Goal: Manage account settings

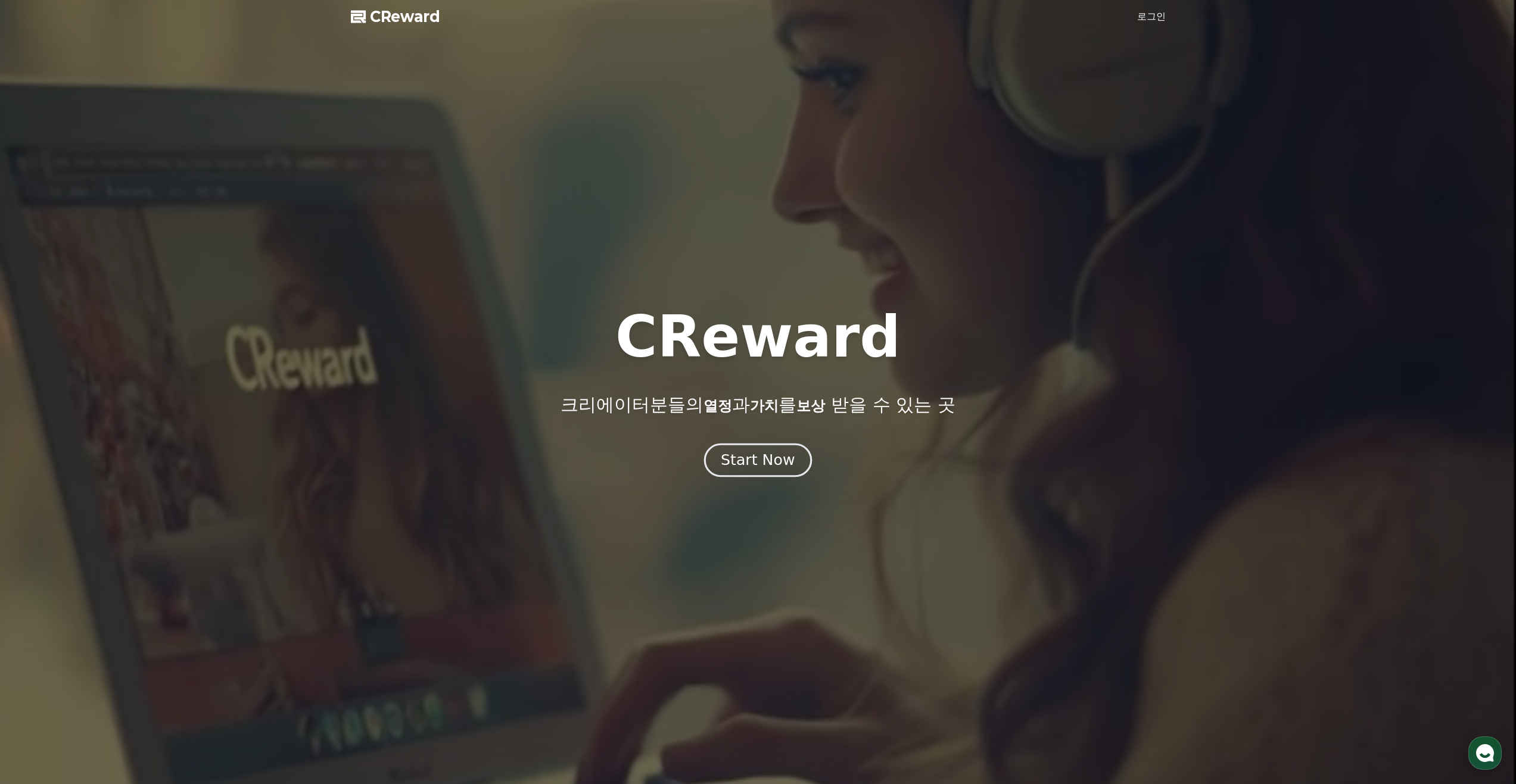
click at [759, 458] on div "Start Now" at bounding box center [758, 460] width 74 height 21
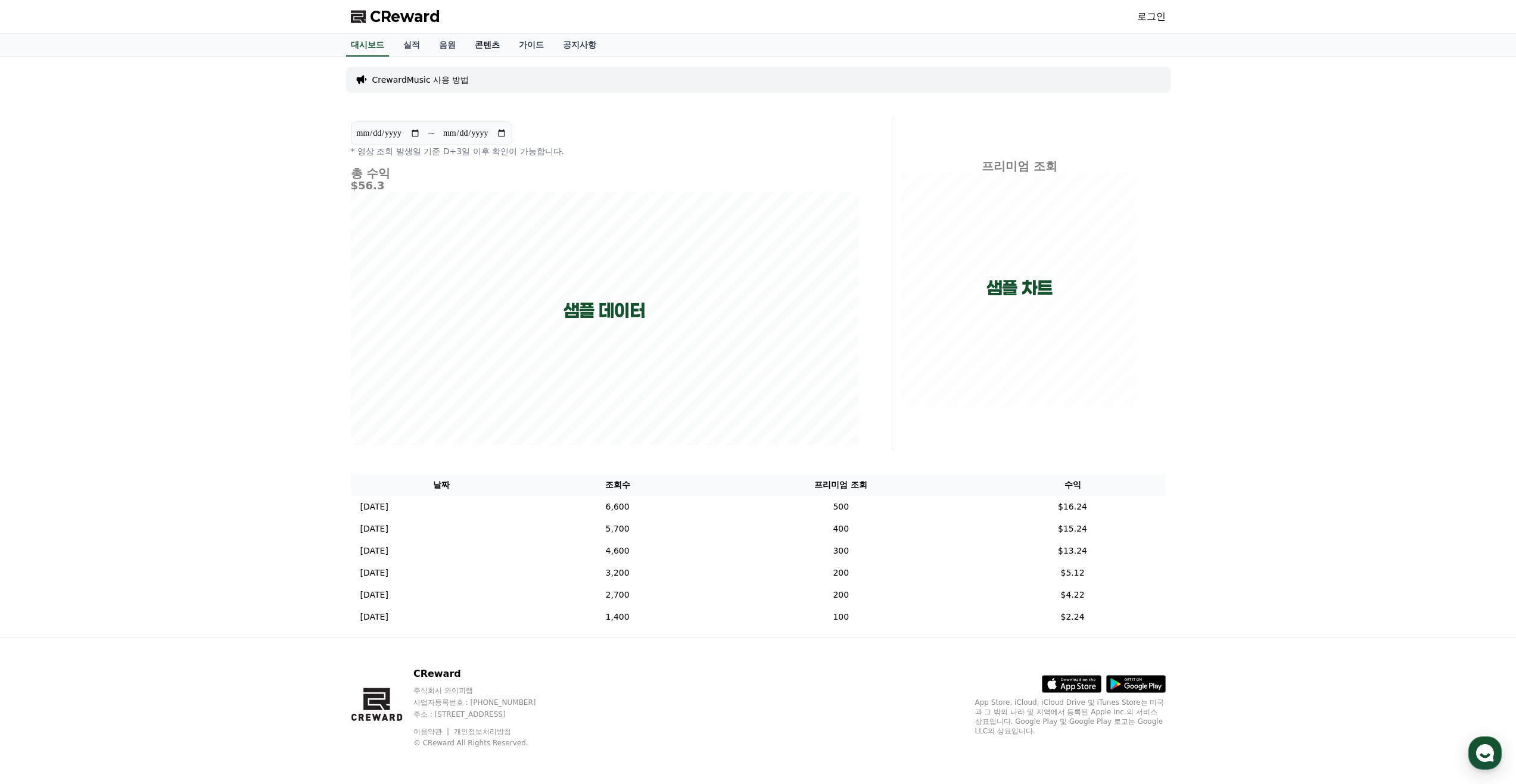
click at [480, 51] on link "콘텐츠" at bounding box center [487, 46] width 44 height 23
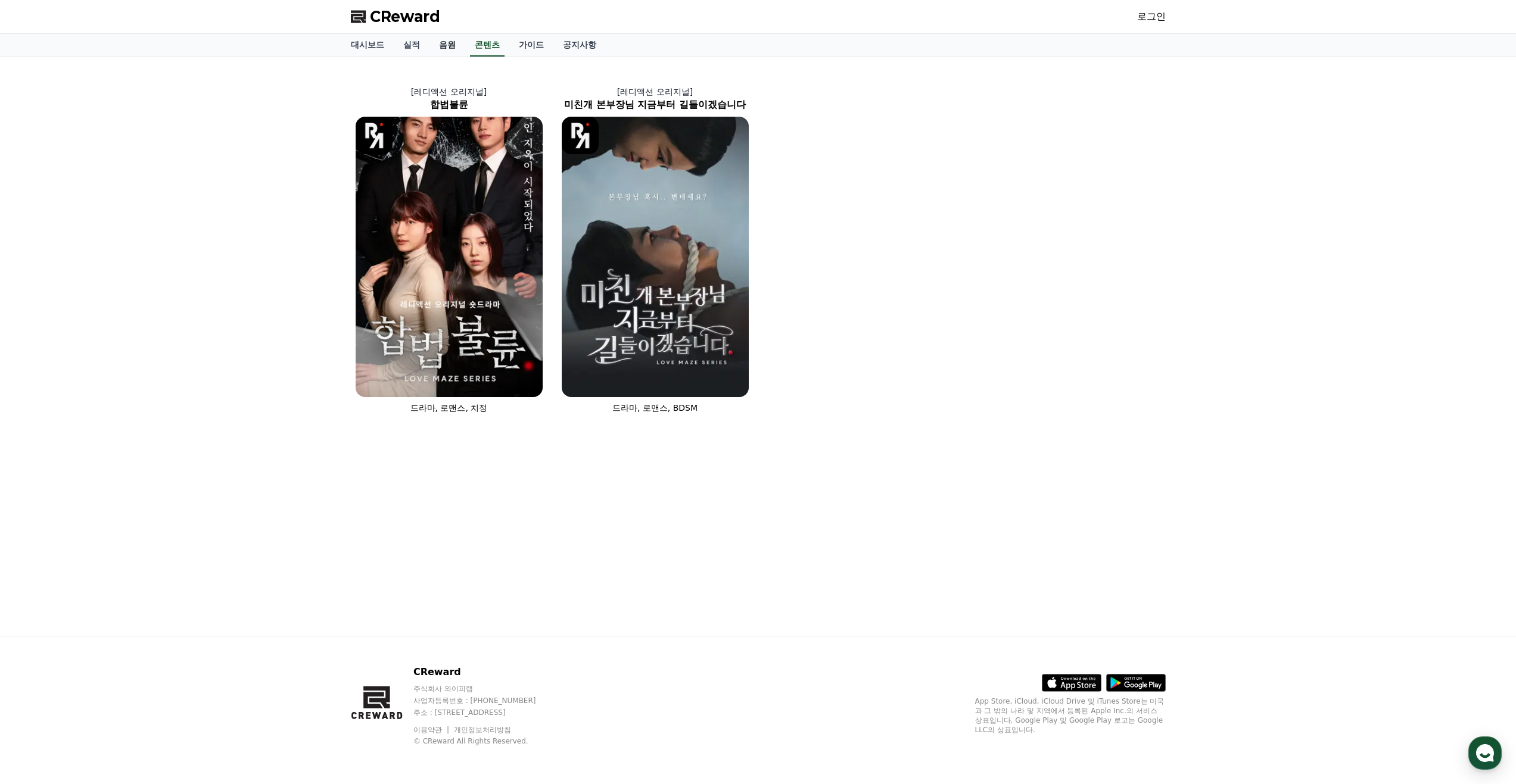
click at [454, 47] on link "음원" at bounding box center [447, 46] width 36 height 23
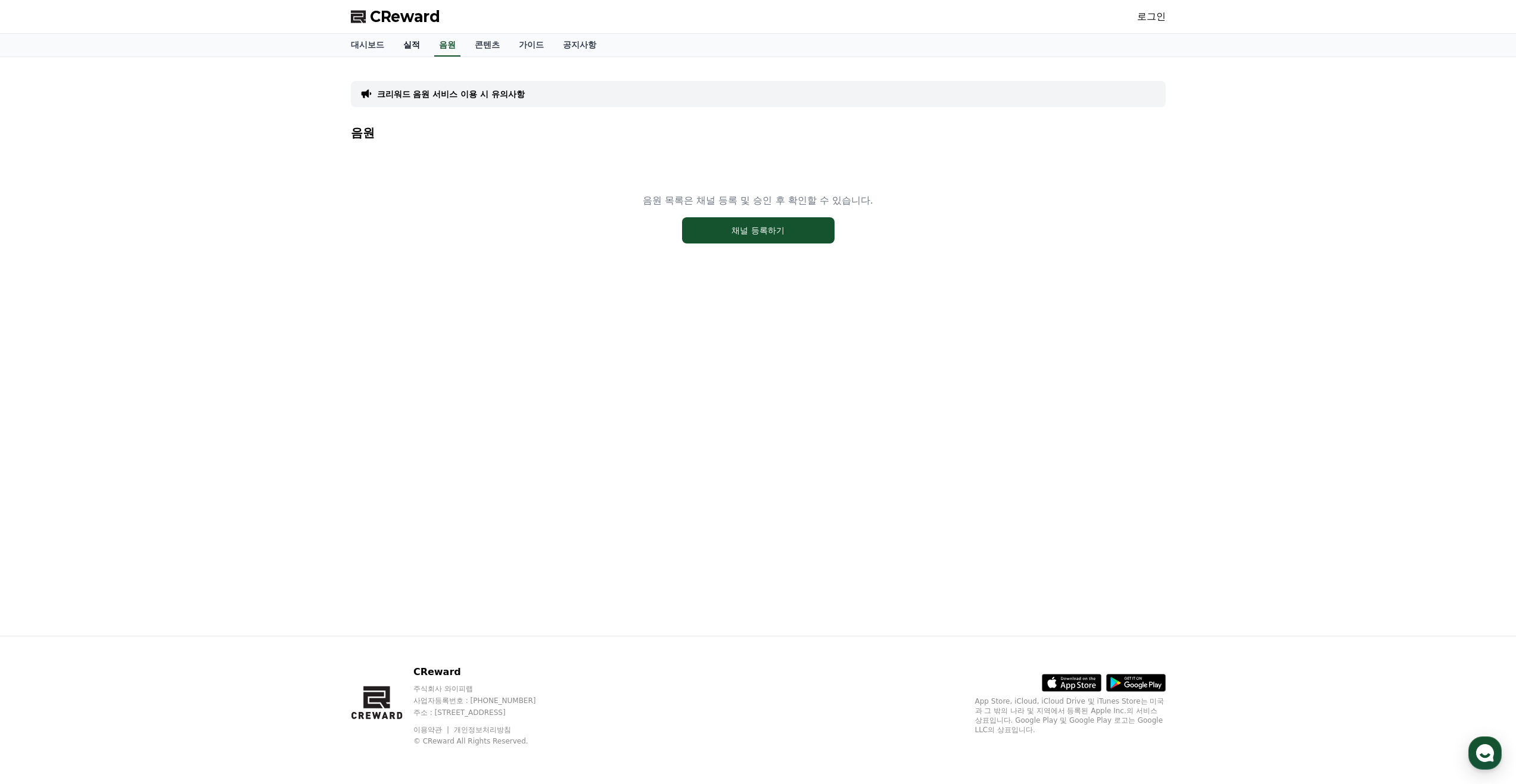
click at [401, 49] on link "실적" at bounding box center [412, 46] width 36 height 23
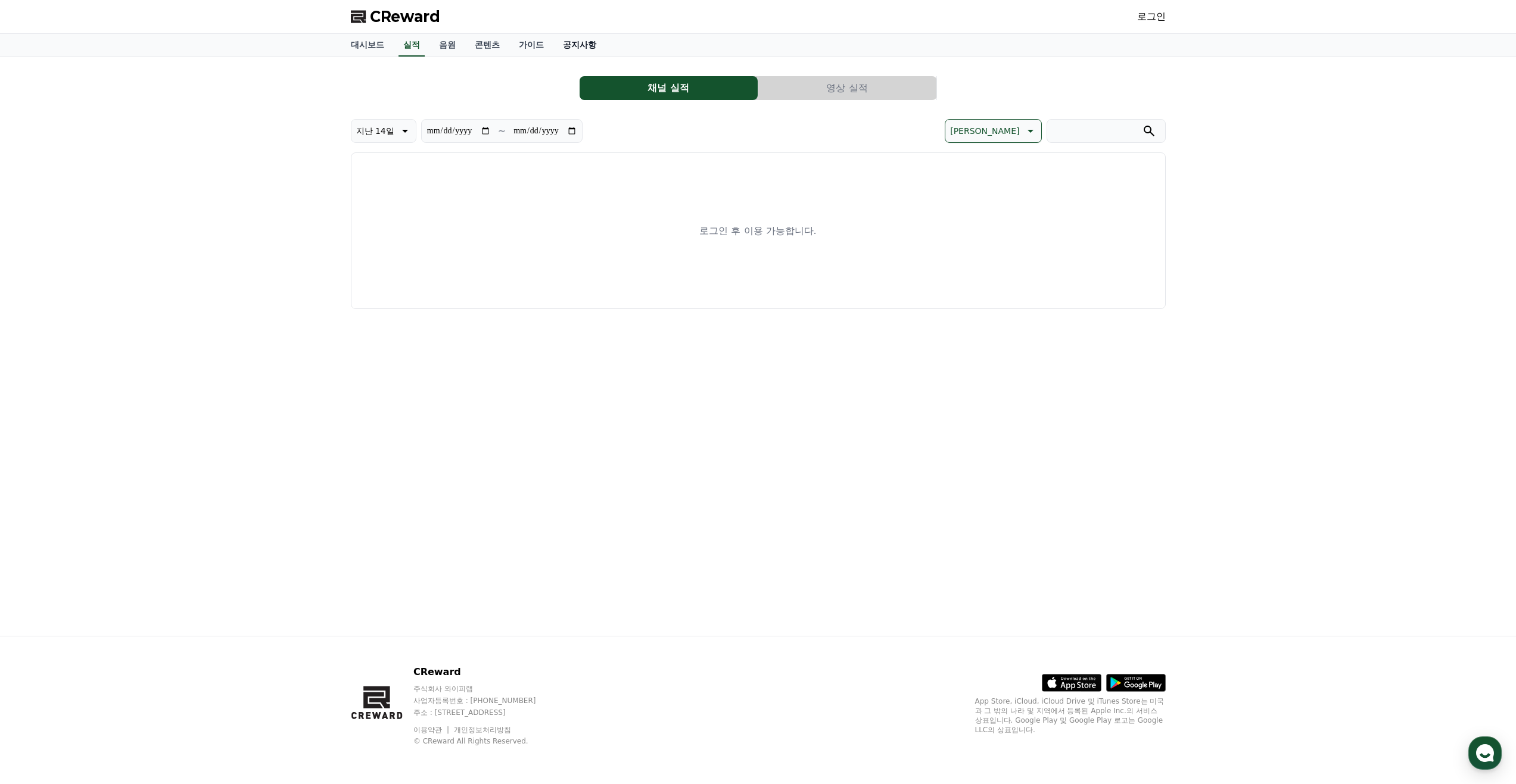
click at [580, 45] on link "공지사항" at bounding box center [579, 46] width 53 height 23
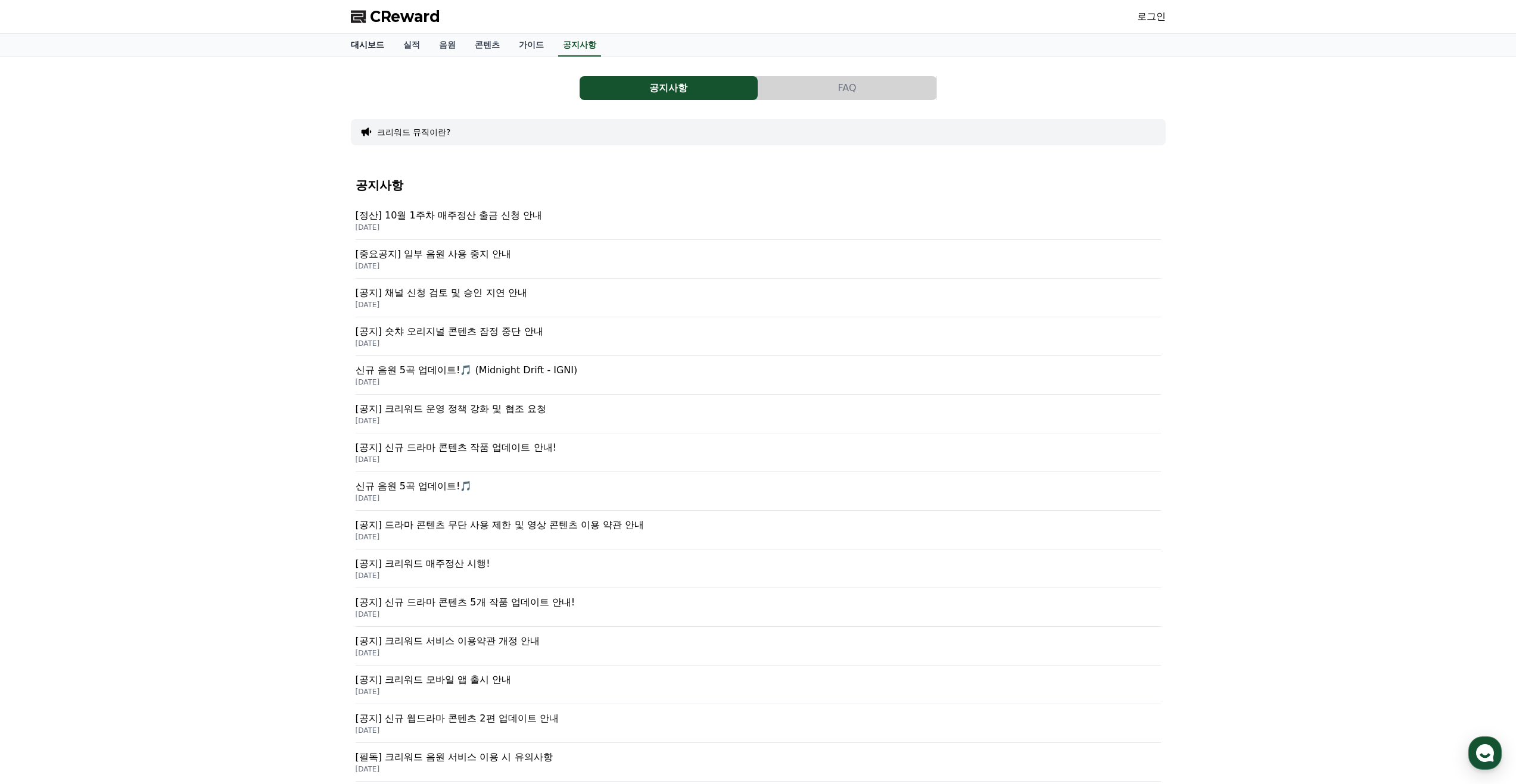
click at [380, 46] on link "대시보드" at bounding box center [367, 46] width 53 height 23
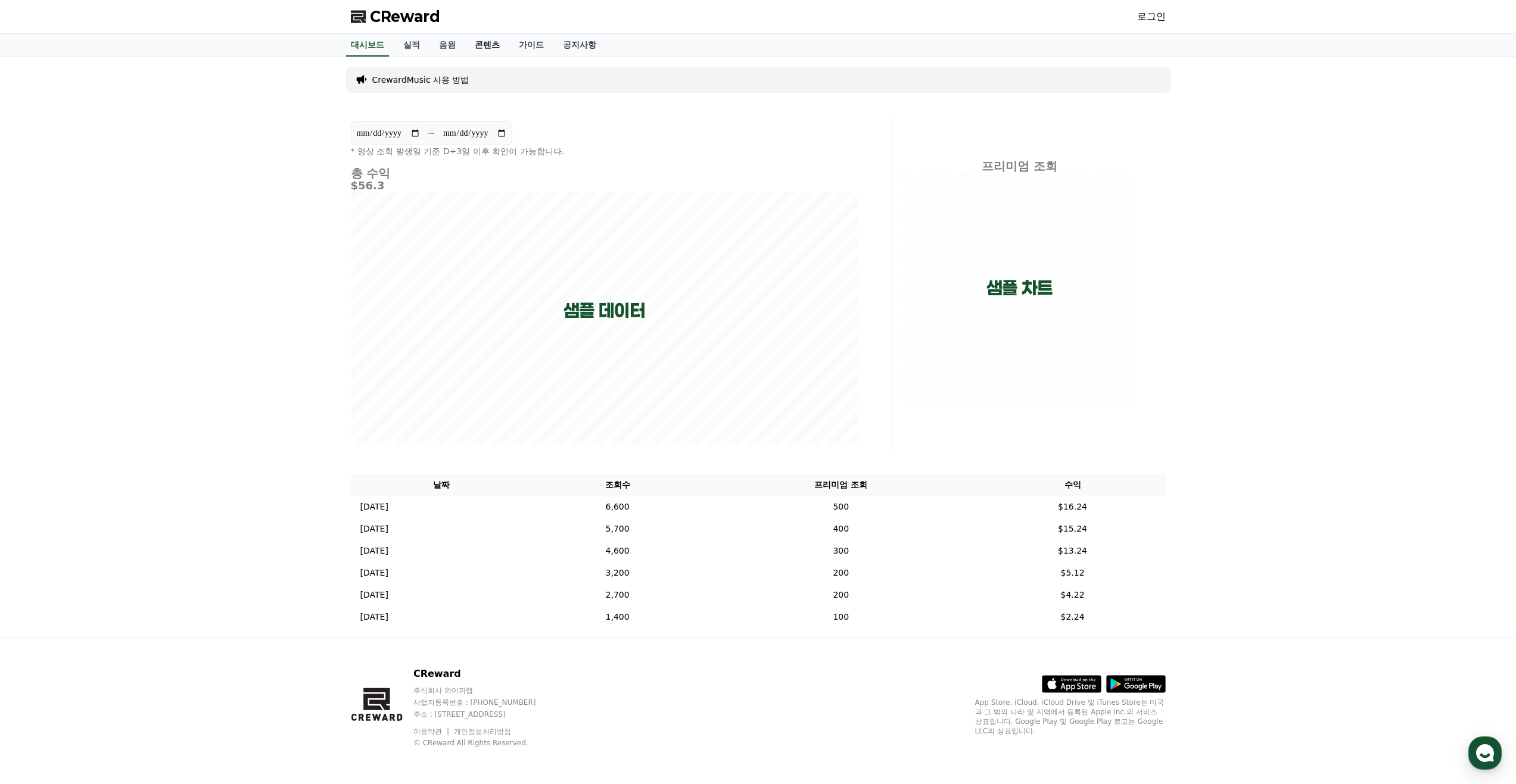
click at [497, 43] on link "콘텐츠" at bounding box center [487, 46] width 44 height 23
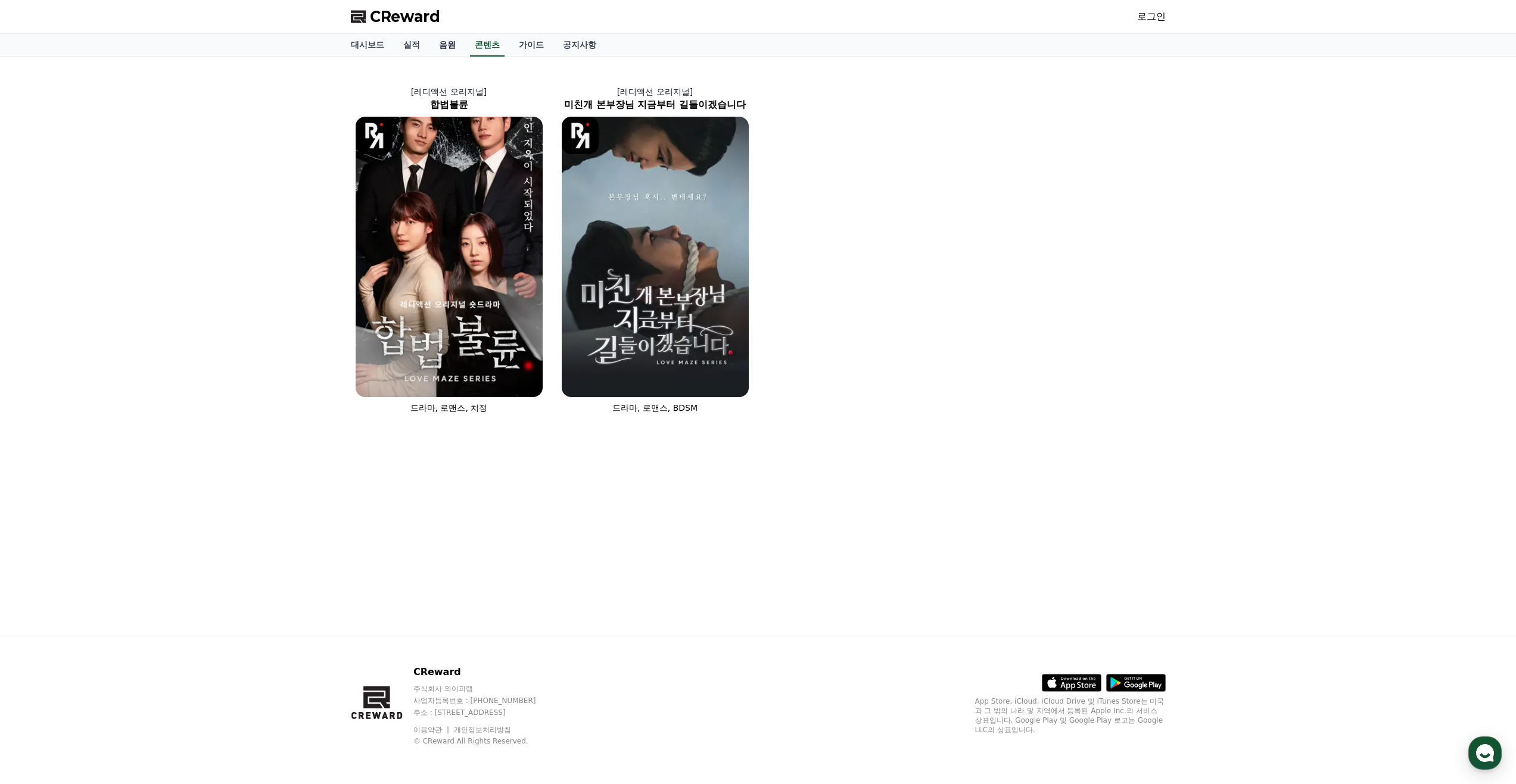
click at [441, 48] on link "음원" at bounding box center [447, 46] width 36 height 23
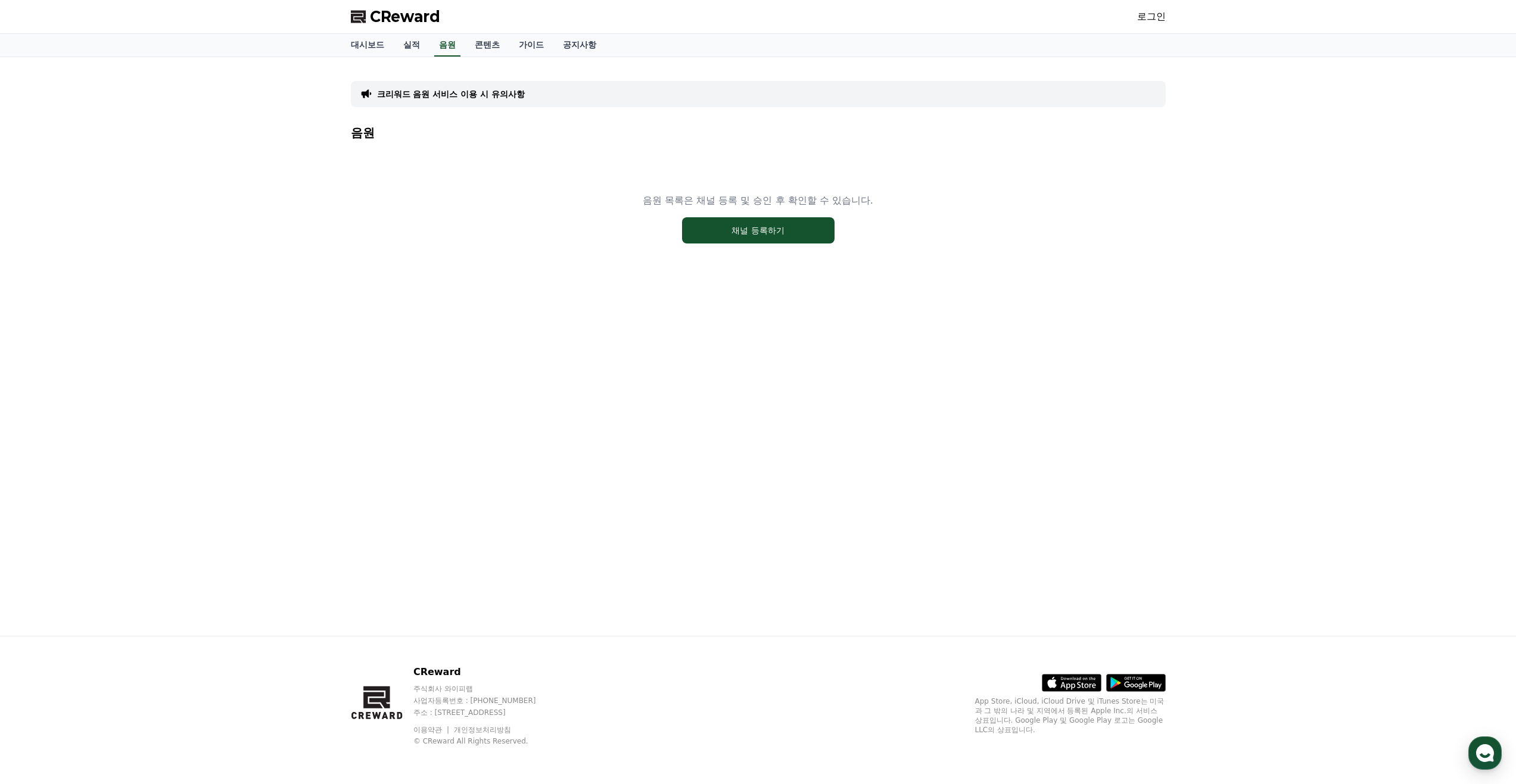
click at [1155, 20] on link "로그인" at bounding box center [1152, 17] width 29 height 14
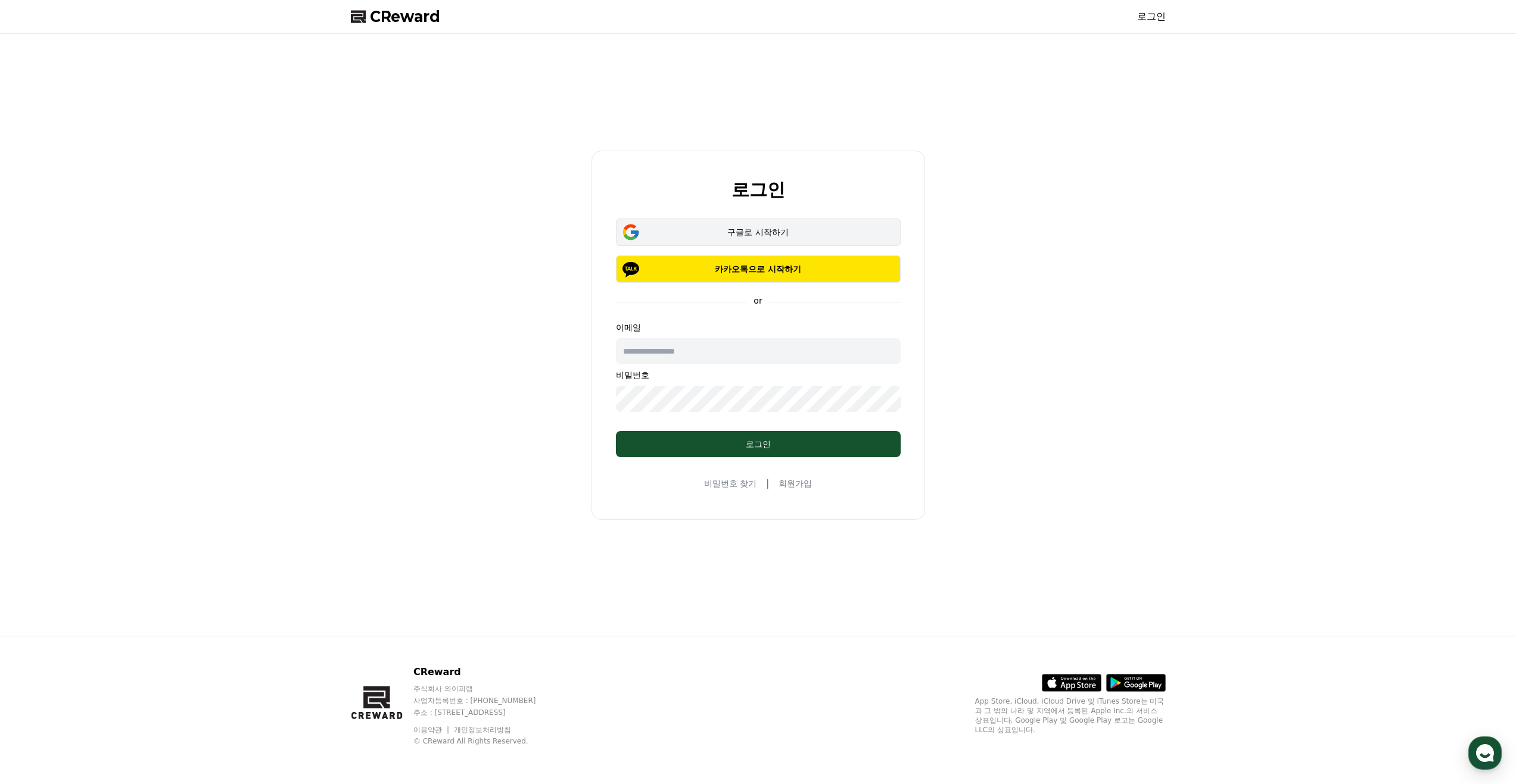
click at [774, 225] on button "구글로 시작하기" at bounding box center [758, 232] width 285 height 27
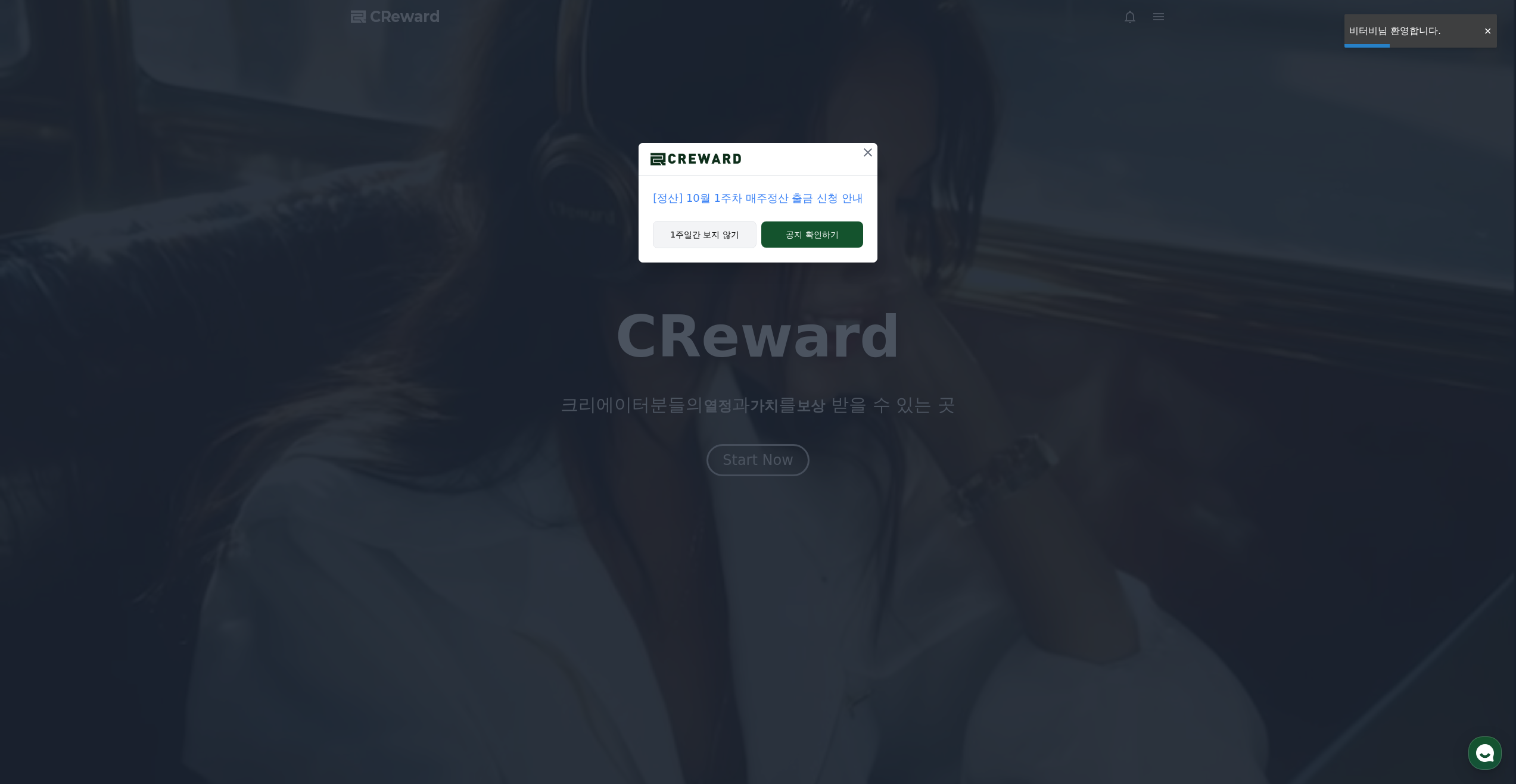
click at [726, 238] on button "1주일간 보지 않기" at bounding box center [705, 235] width 104 height 27
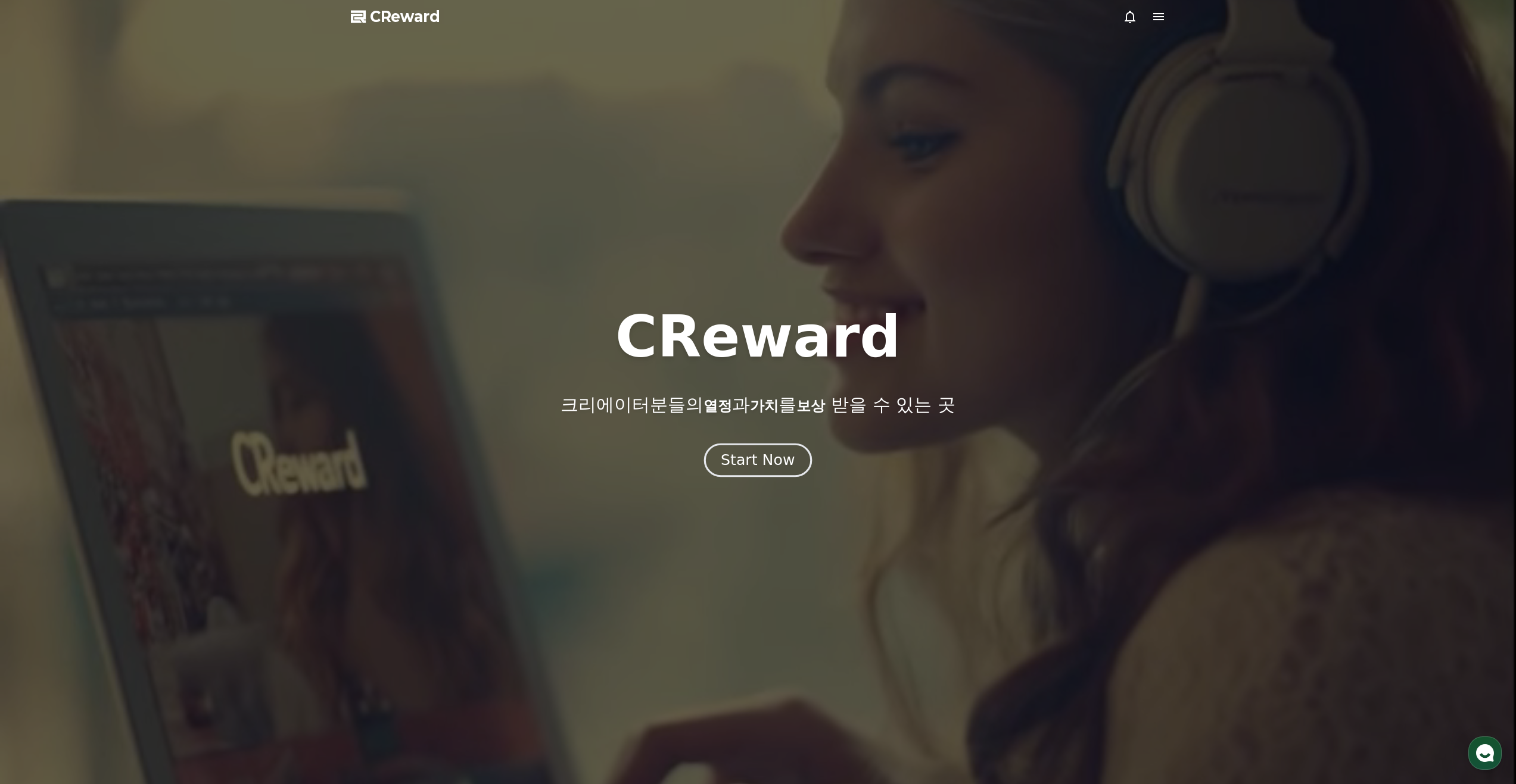
click at [762, 475] on button "Start Now" at bounding box center [758, 459] width 107 height 34
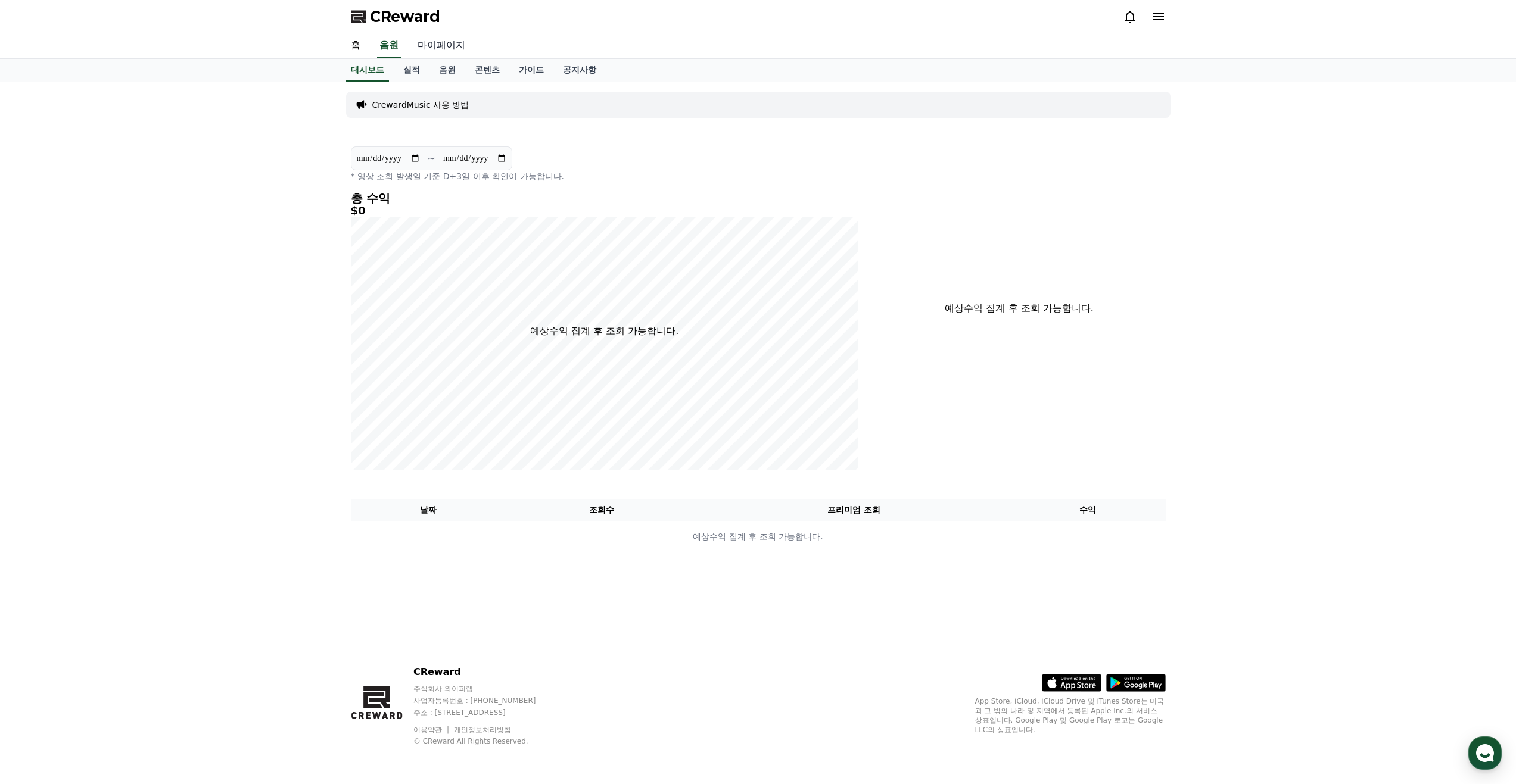
click at [431, 43] on link "마이페이지" at bounding box center [441, 46] width 67 height 25
select select "**********"
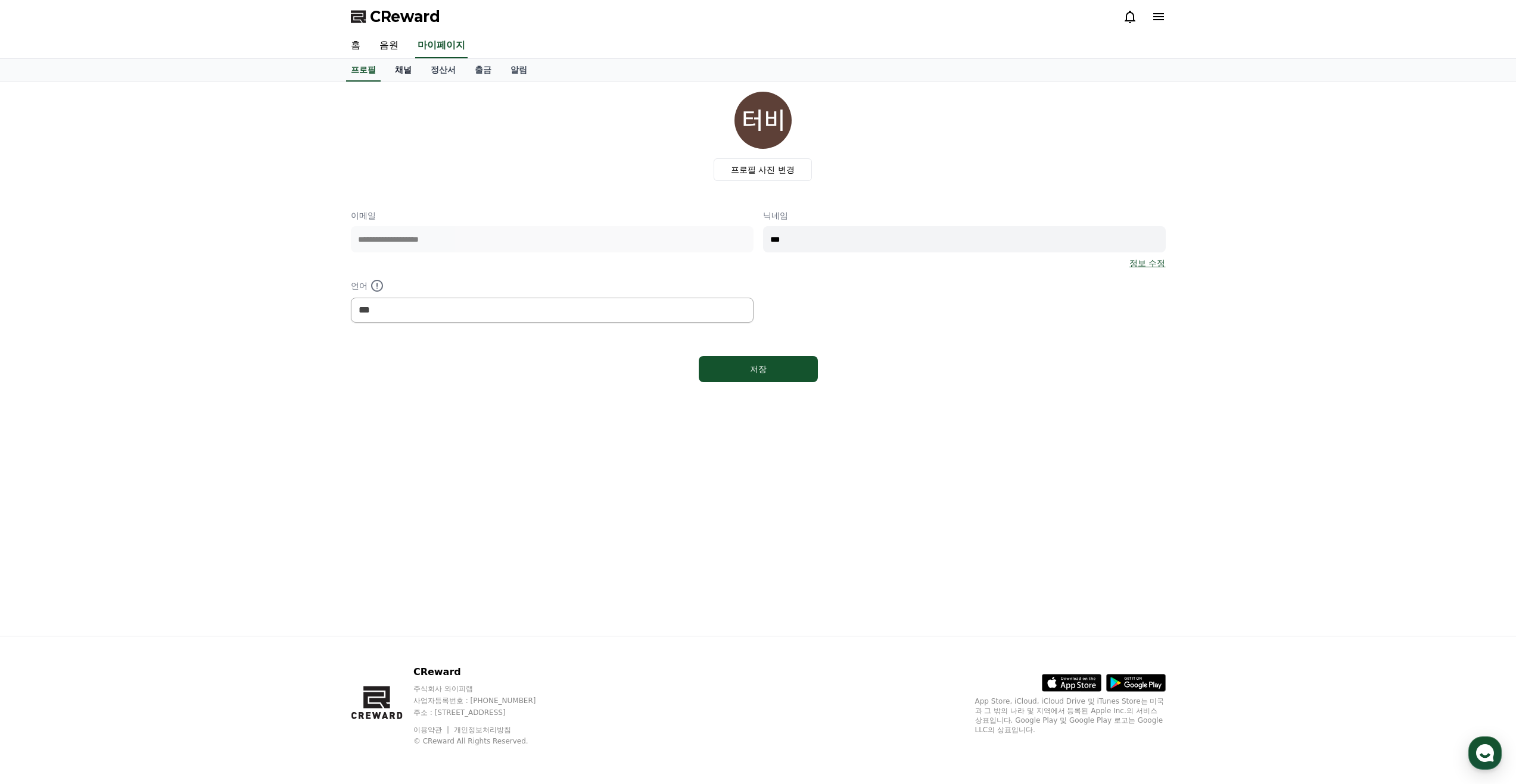
click at [394, 73] on link "채널" at bounding box center [403, 70] width 36 height 23
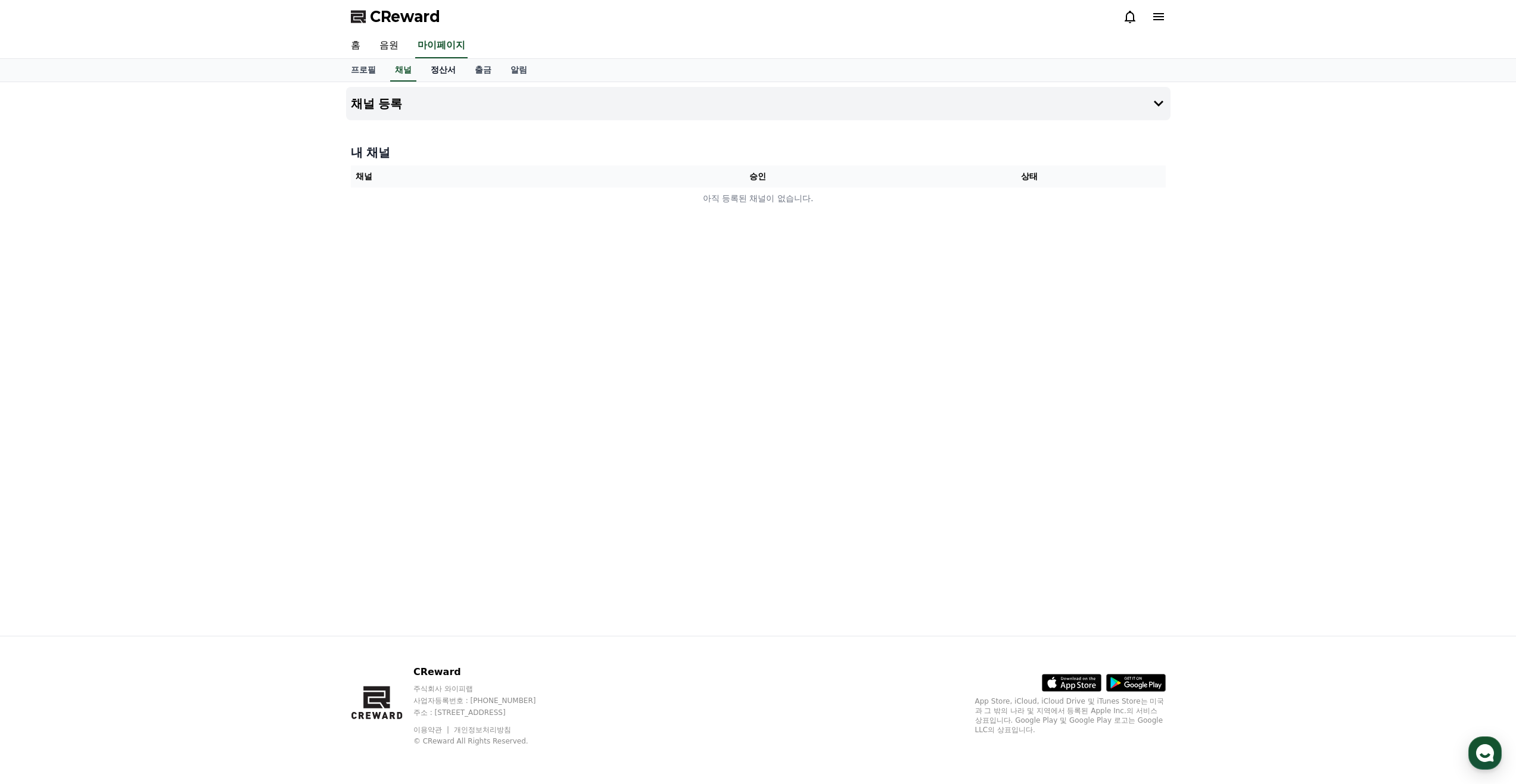
click at [451, 73] on link "정산서" at bounding box center [444, 70] width 44 height 23
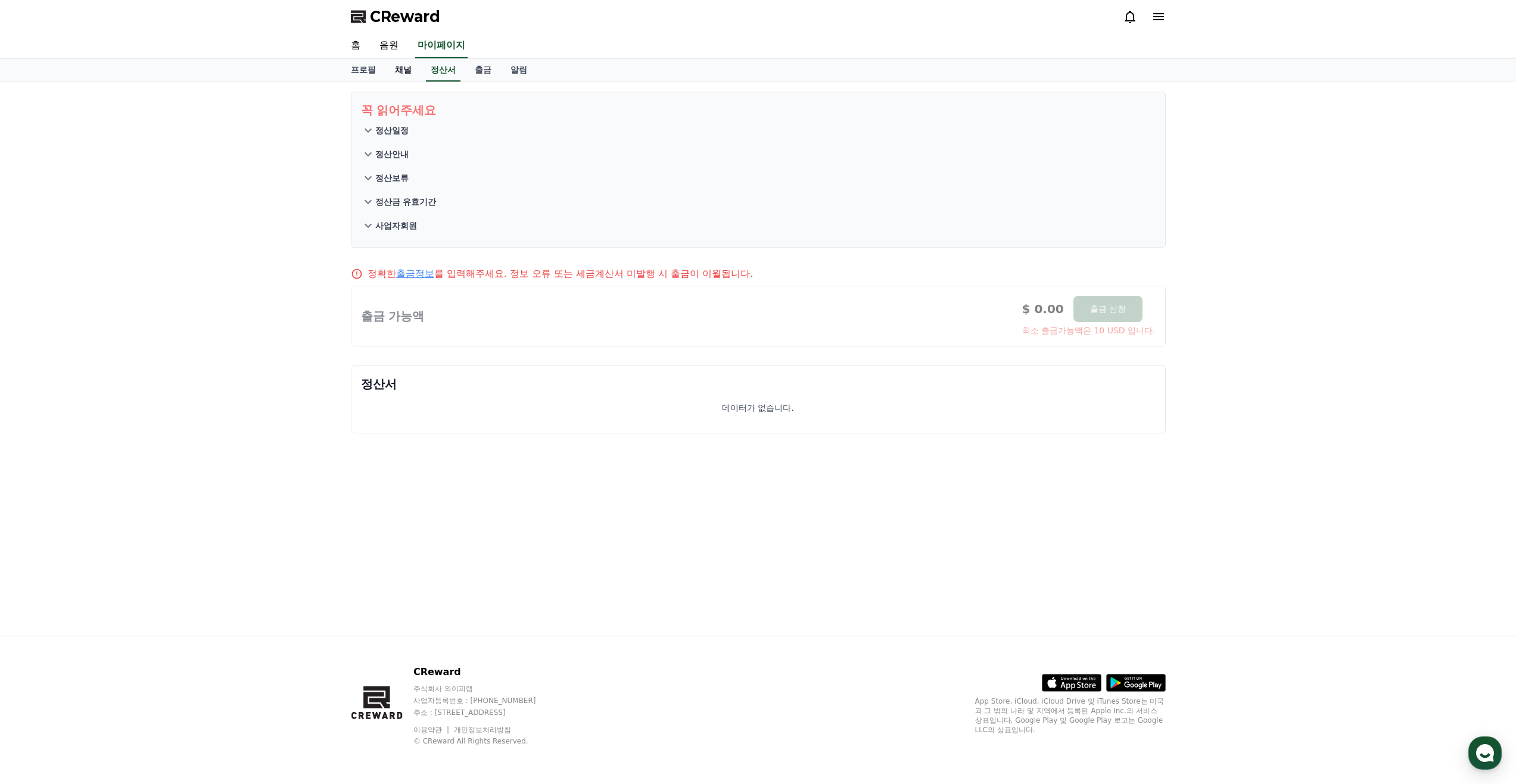
click at [401, 75] on link "채널" at bounding box center [403, 70] width 36 height 23
click at [361, 69] on link "프로필" at bounding box center [364, 70] width 44 height 23
select select "**********"
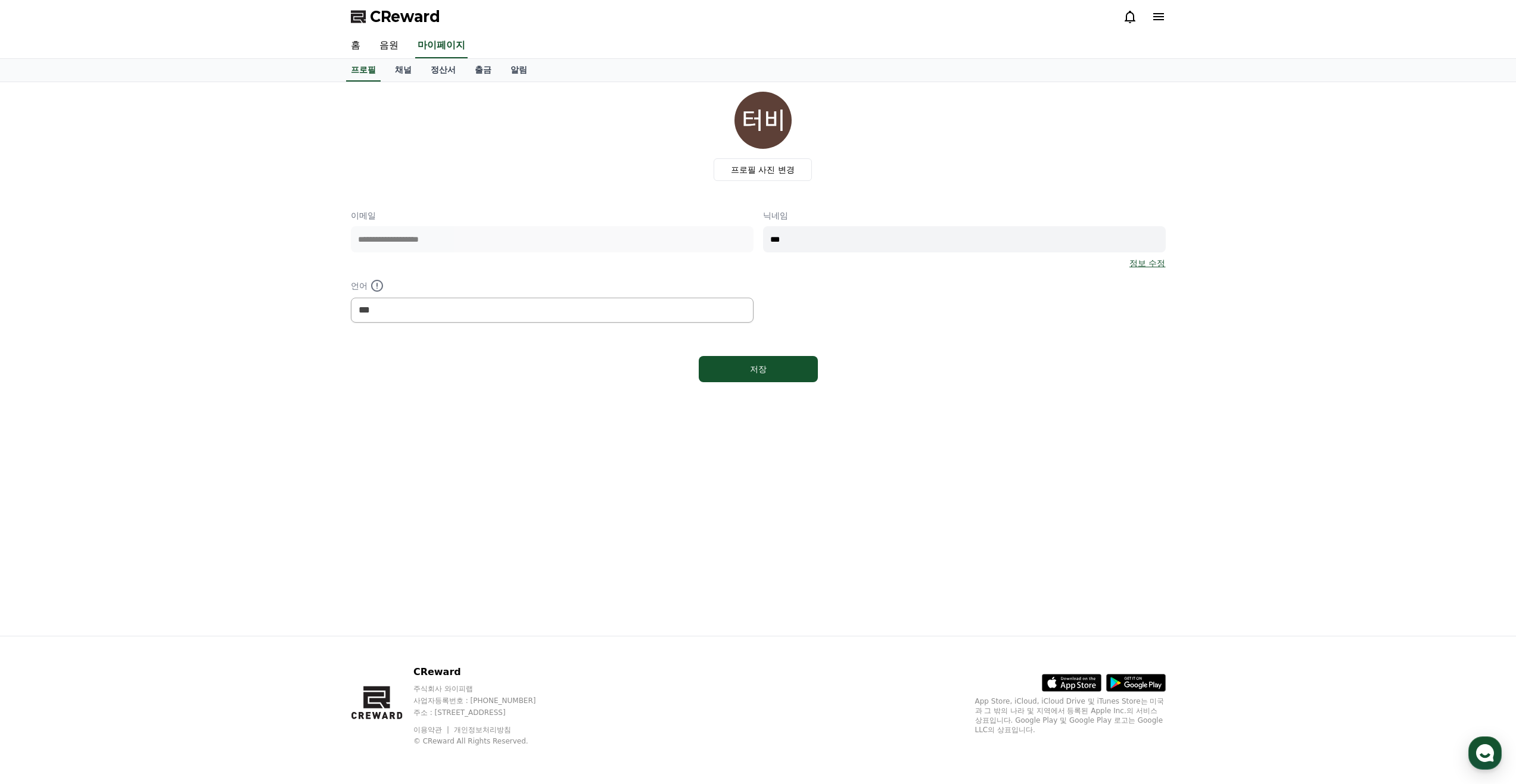
click at [1156, 17] on icon at bounding box center [1159, 16] width 11 height 7
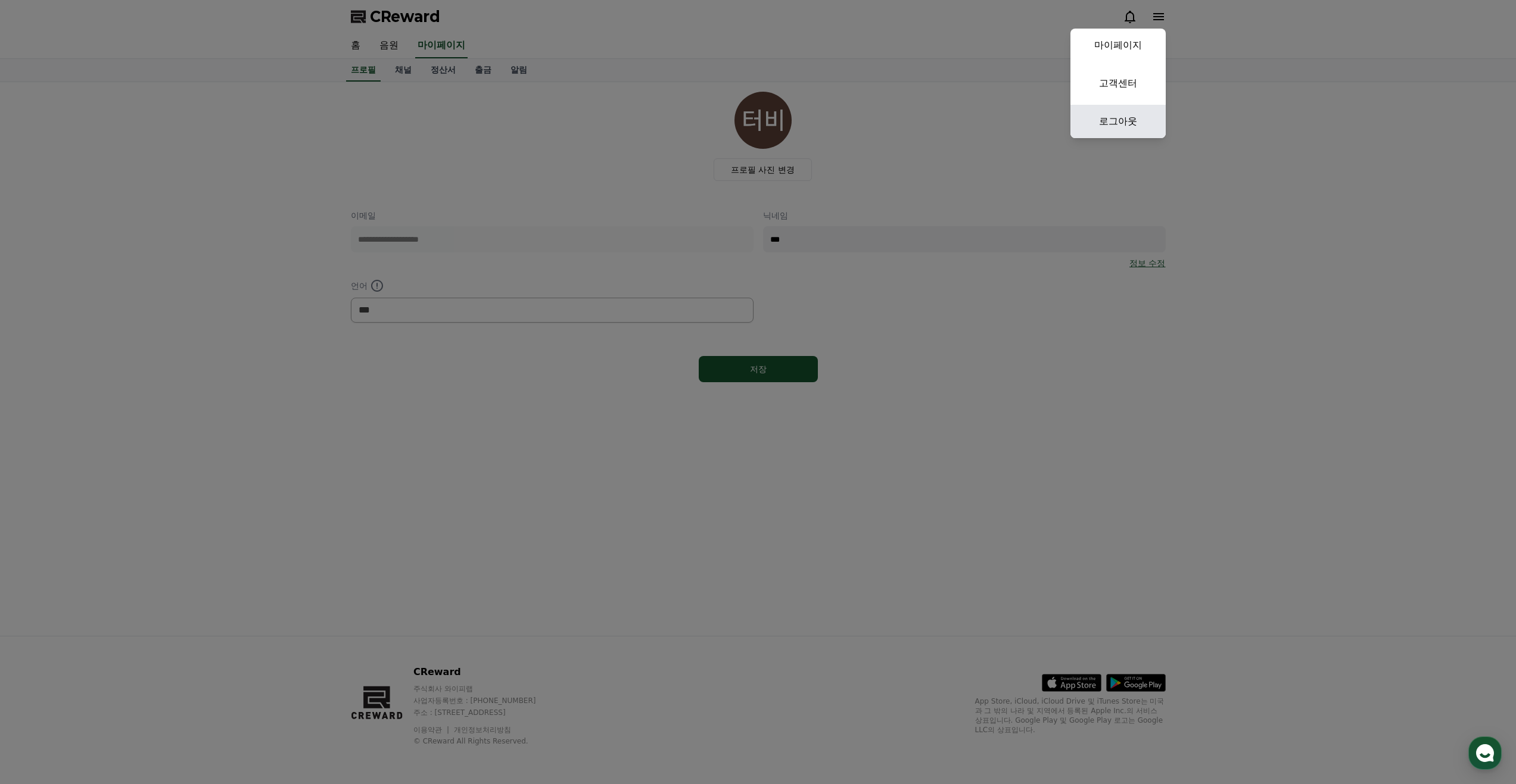
click at [1123, 123] on link "로그아웃" at bounding box center [1117, 122] width 95 height 34
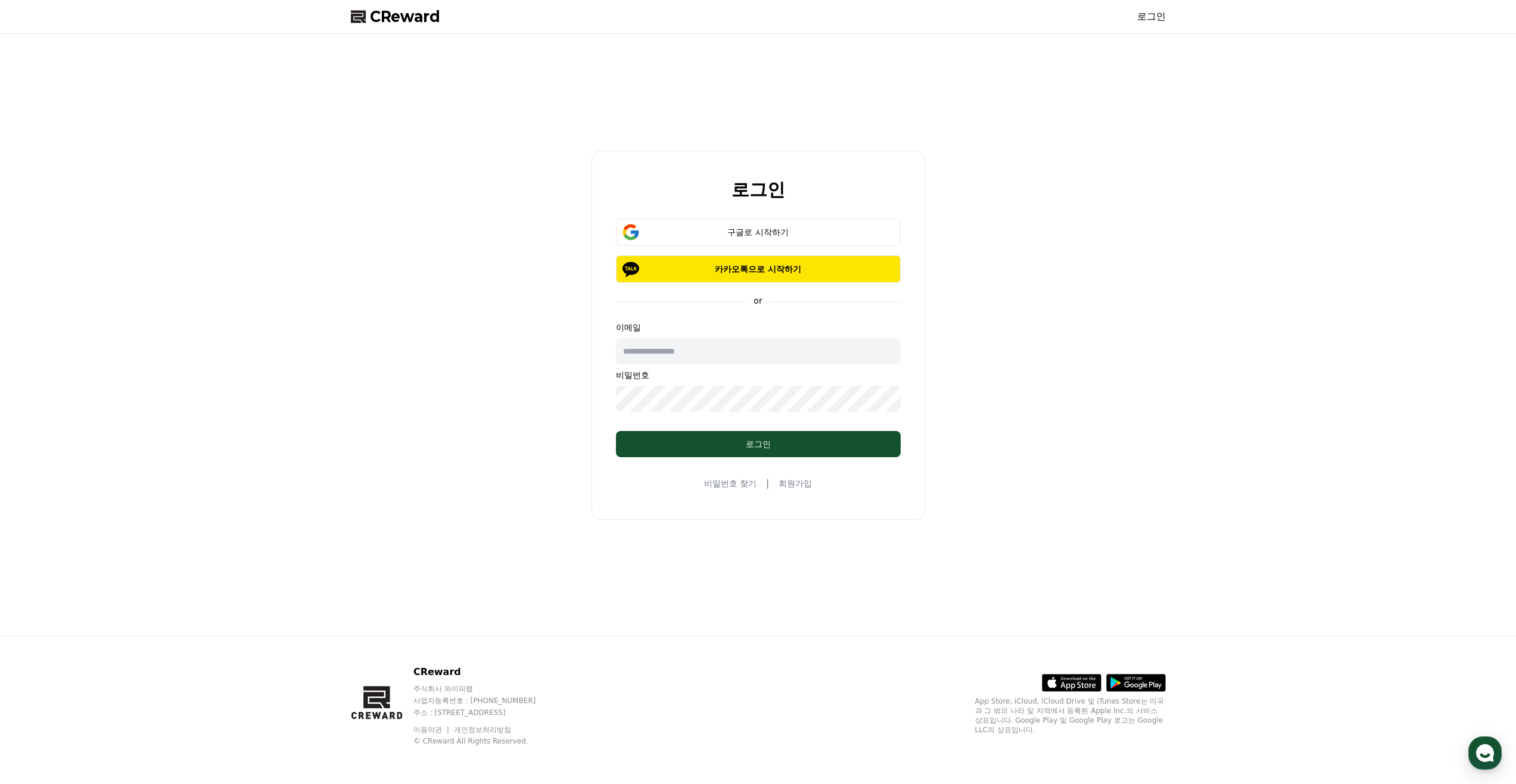
click at [739, 360] on input "text" at bounding box center [758, 351] width 285 height 26
type input "*"
type input "**********"
